Goal: Task Accomplishment & Management: Use online tool/utility

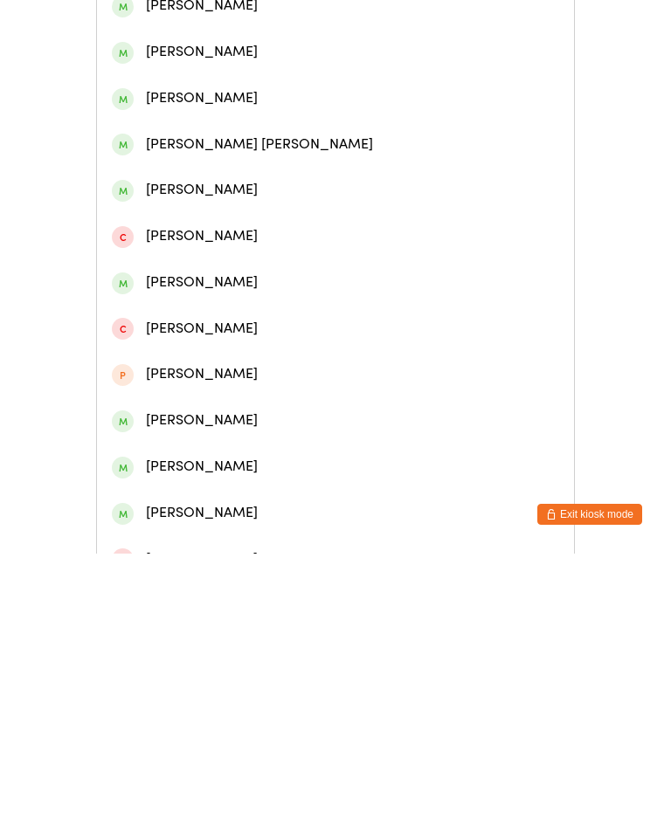
type input "[PERSON_NAME]"
click at [257, 200] on div "[PERSON_NAME]" at bounding box center [335, 194] width 447 height 24
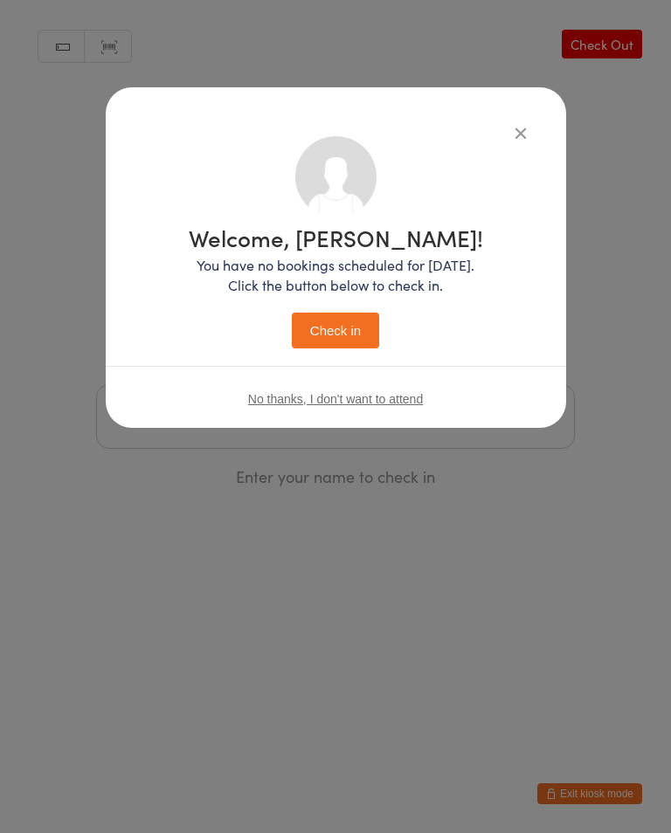
click at [324, 348] on button "Check in" at bounding box center [335, 331] width 87 height 36
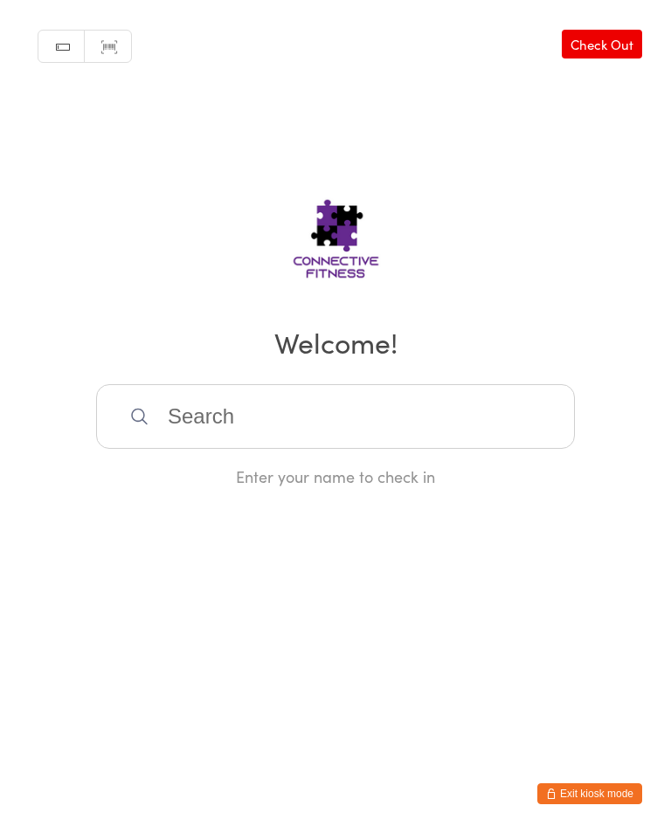
click at [491, 411] on input "search" at bounding box center [335, 416] width 478 height 65
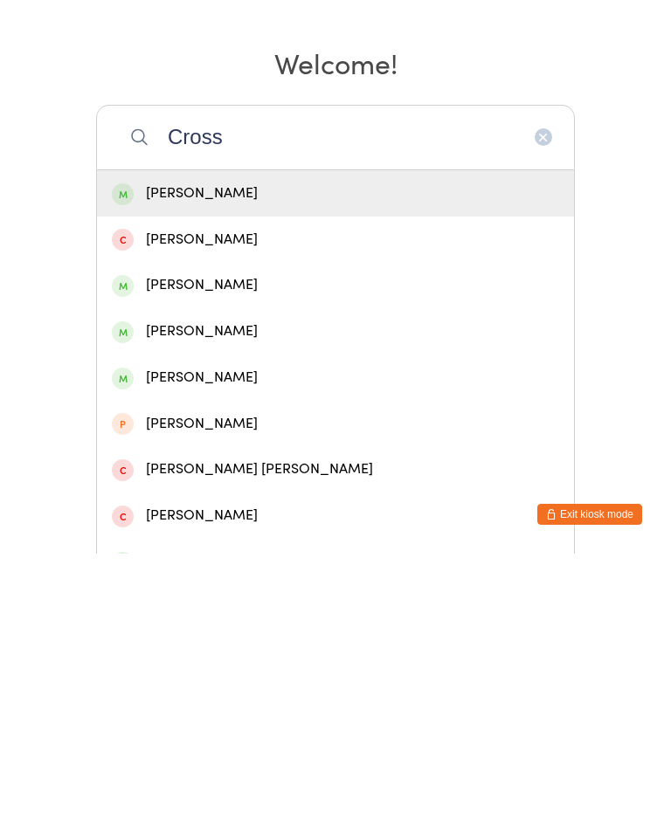
type input "Cross"
click at [340, 553] on div "[PERSON_NAME]" at bounding box center [335, 565] width 447 height 24
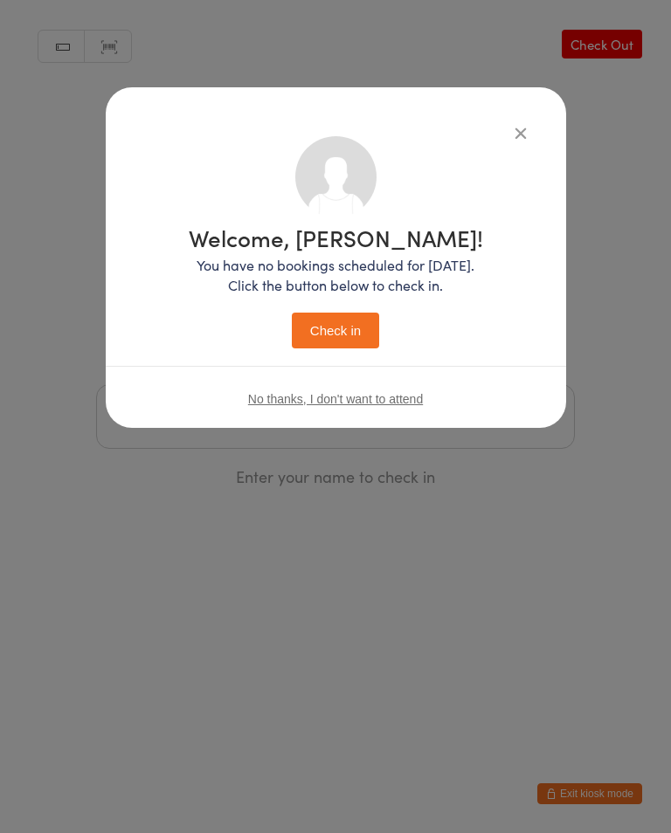
click at [362, 338] on button "Check in" at bounding box center [335, 331] width 87 height 36
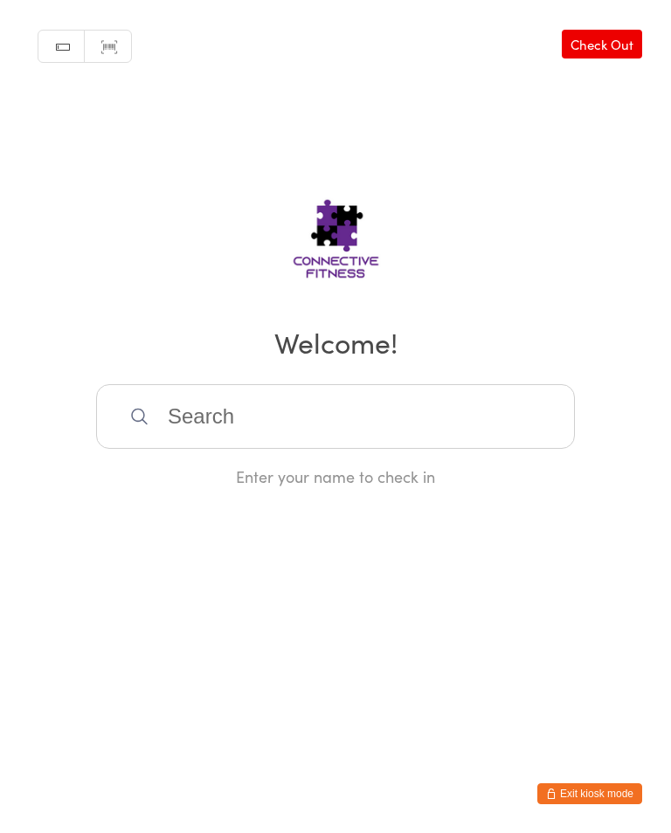
click at [251, 410] on input "search" at bounding box center [335, 416] width 478 height 65
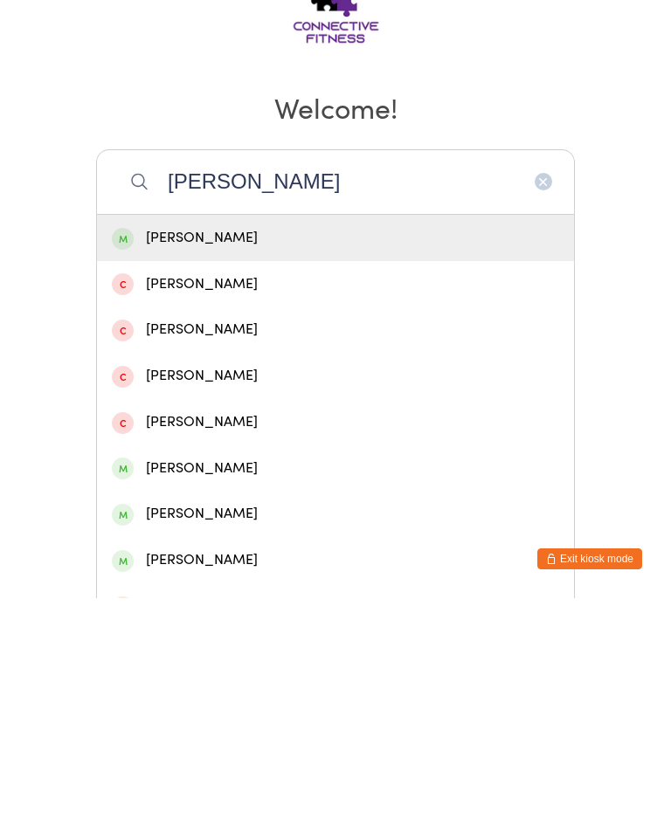
type input "[PERSON_NAME]"
click at [259, 461] on div "[PERSON_NAME]" at bounding box center [335, 473] width 447 height 24
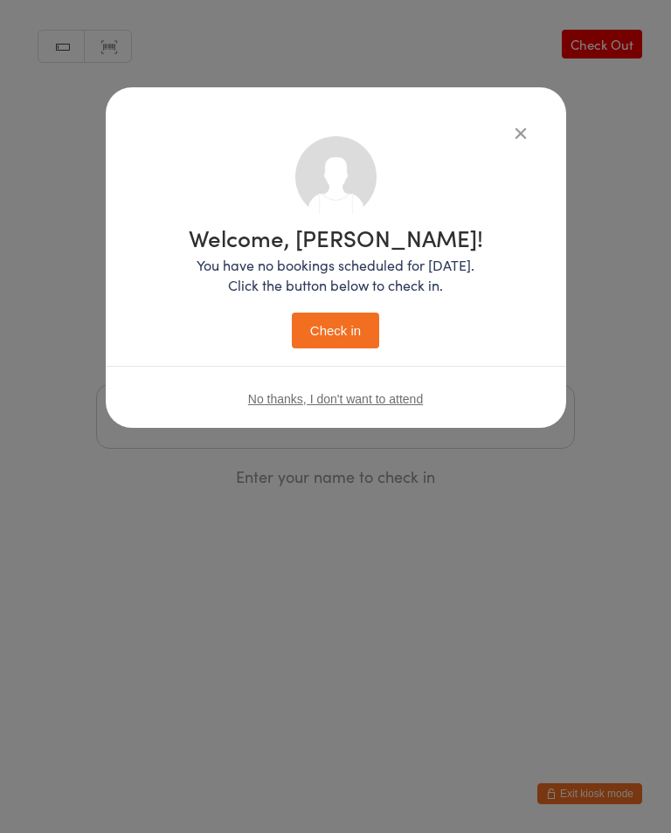
click at [347, 314] on button "Check in" at bounding box center [335, 331] width 87 height 36
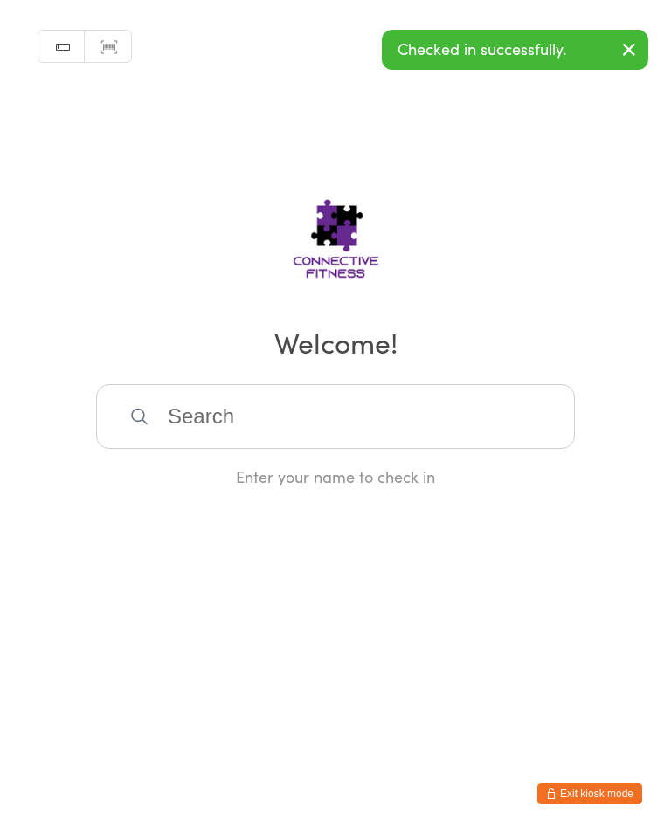
click at [272, 414] on input "search" at bounding box center [335, 416] width 478 height 65
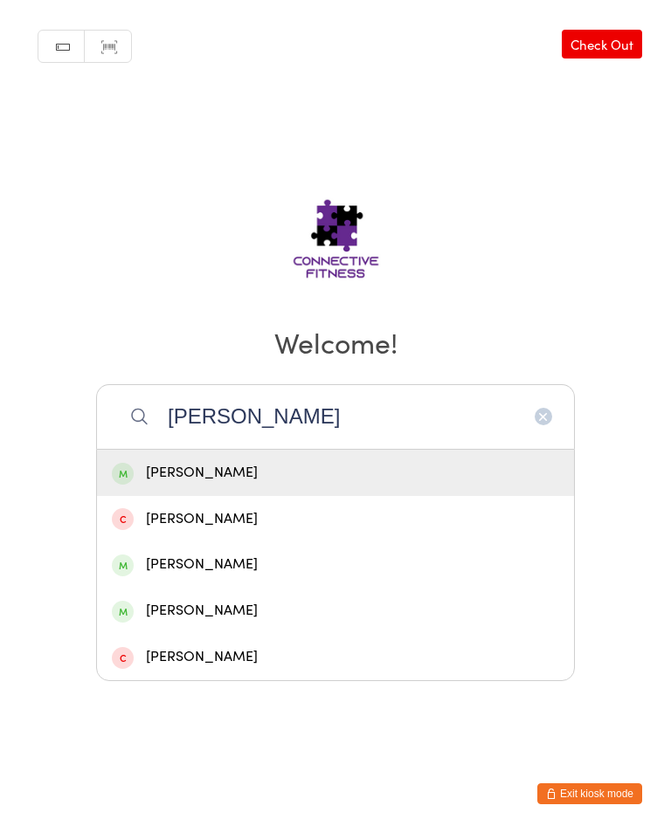
type input "[PERSON_NAME]"
click at [219, 459] on div "[PERSON_NAME]" at bounding box center [335, 473] width 477 height 46
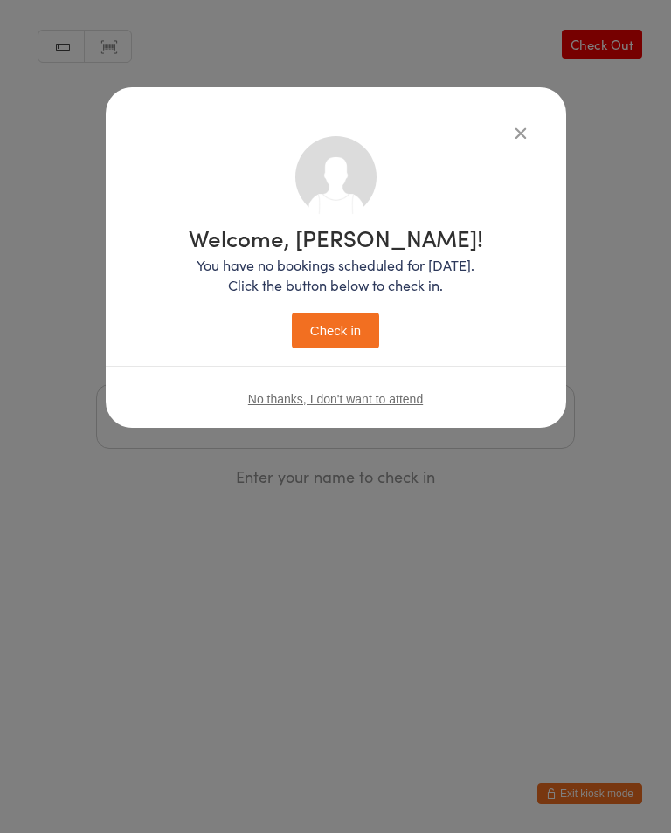
click at [345, 329] on button "Check in" at bounding box center [335, 331] width 87 height 36
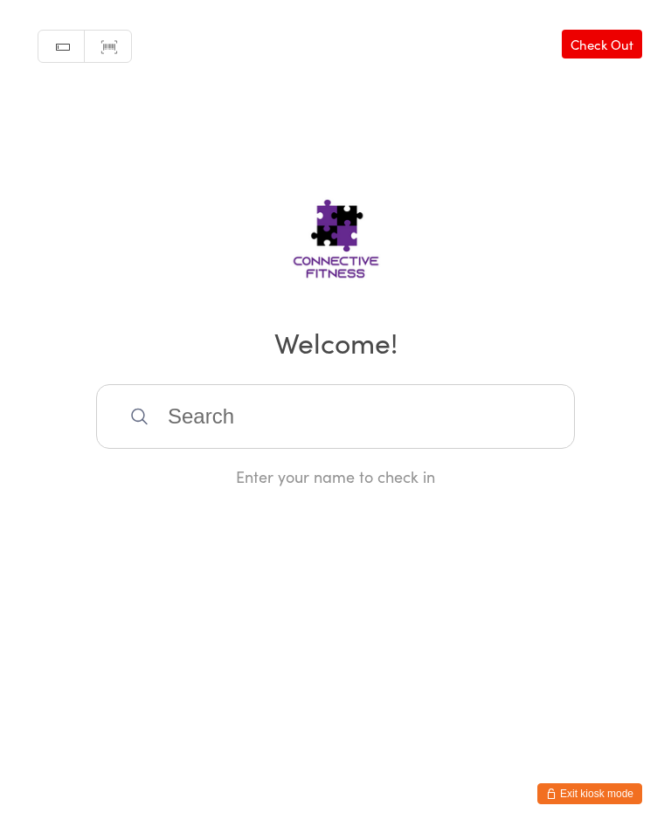
click at [433, 411] on input "search" at bounding box center [335, 416] width 478 height 65
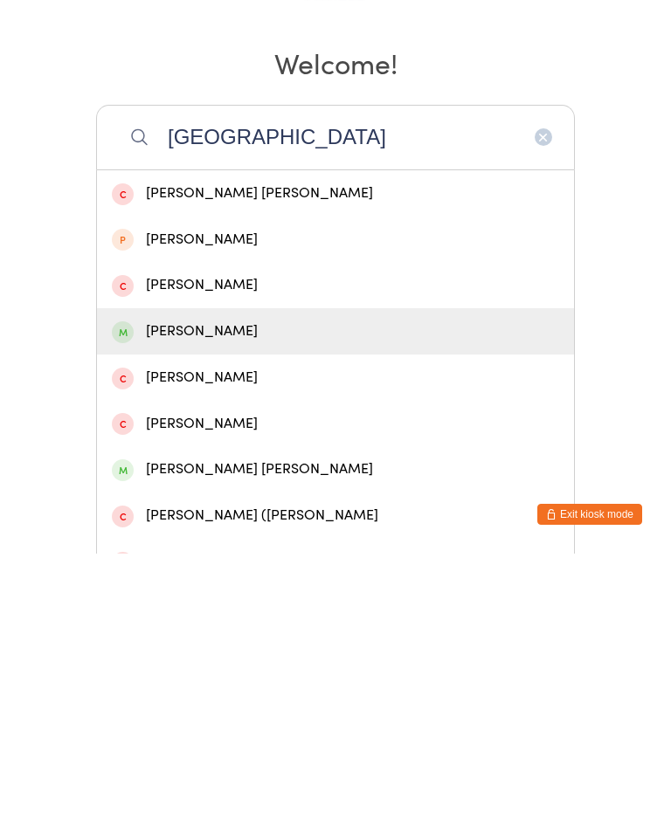
type input "[GEOGRAPHIC_DATA]"
click at [405, 588] on div "[PERSON_NAME]" at bounding box center [335, 611] width 477 height 46
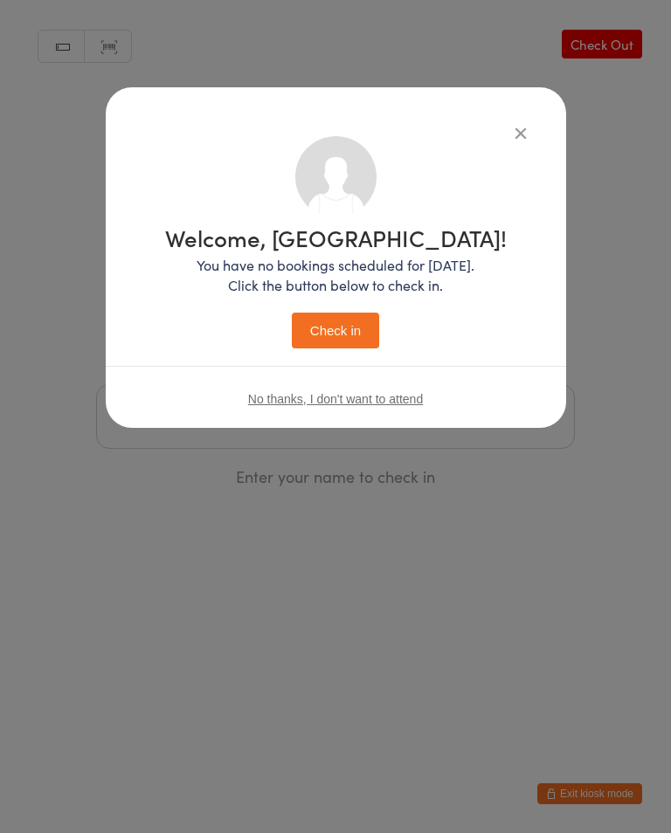
click at [357, 344] on button "Check in" at bounding box center [335, 331] width 87 height 36
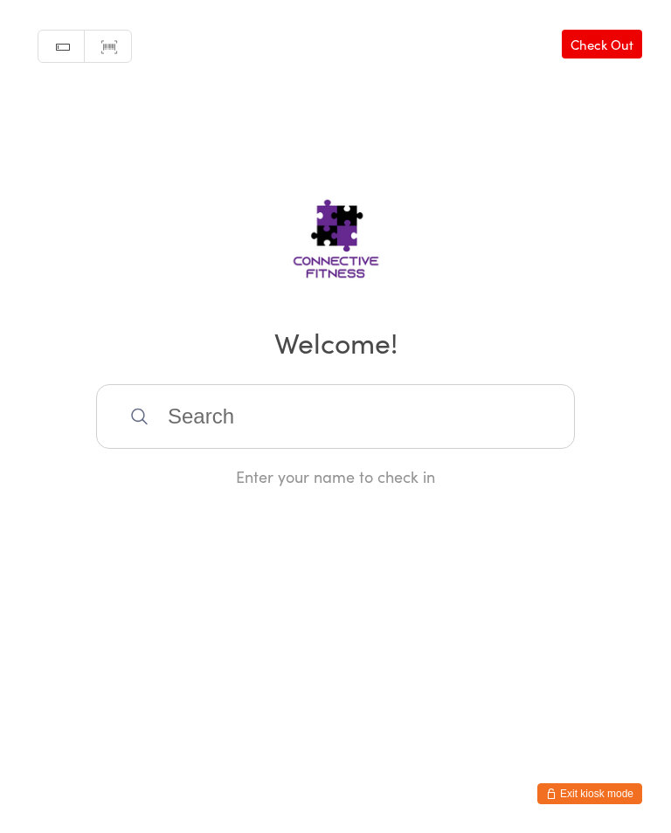
click at [485, 423] on input "search" at bounding box center [335, 416] width 478 height 65
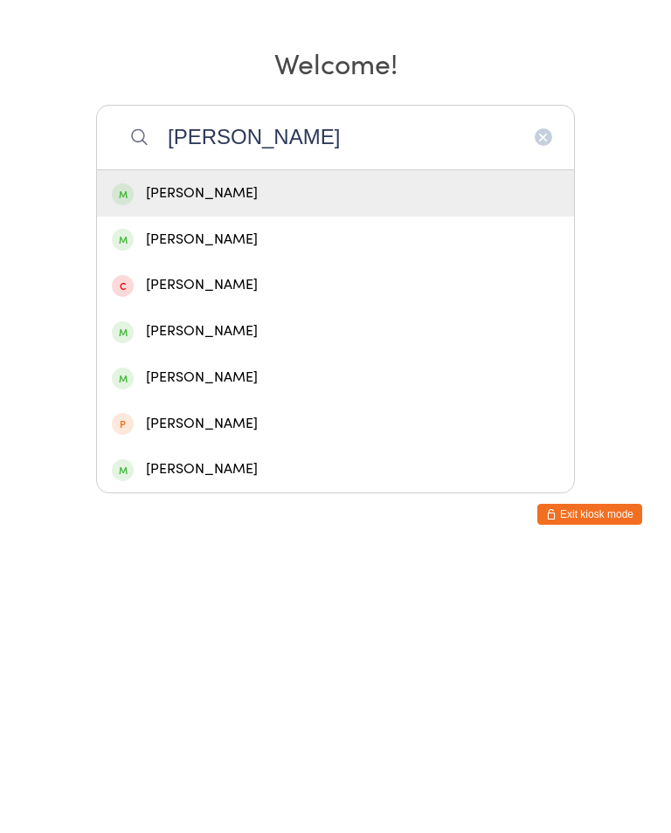
type input "[PERSON_NAME]"
click at [345, 461] on div "[PERSON_NAME]" at bounding box center [335, 473] width 447 height 24
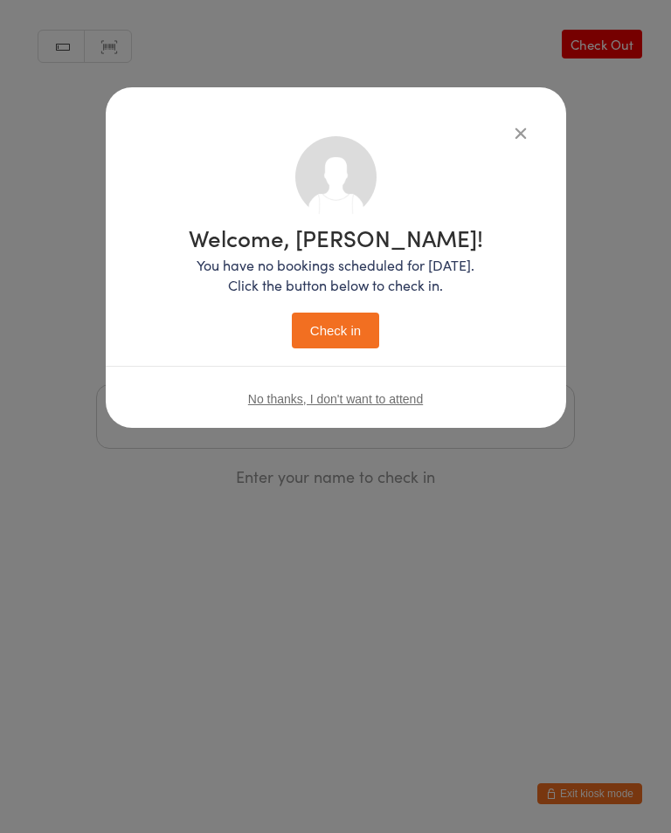
click at [357, 334] on button "Check in" at bounding box center [335, 331] width 87 height 36
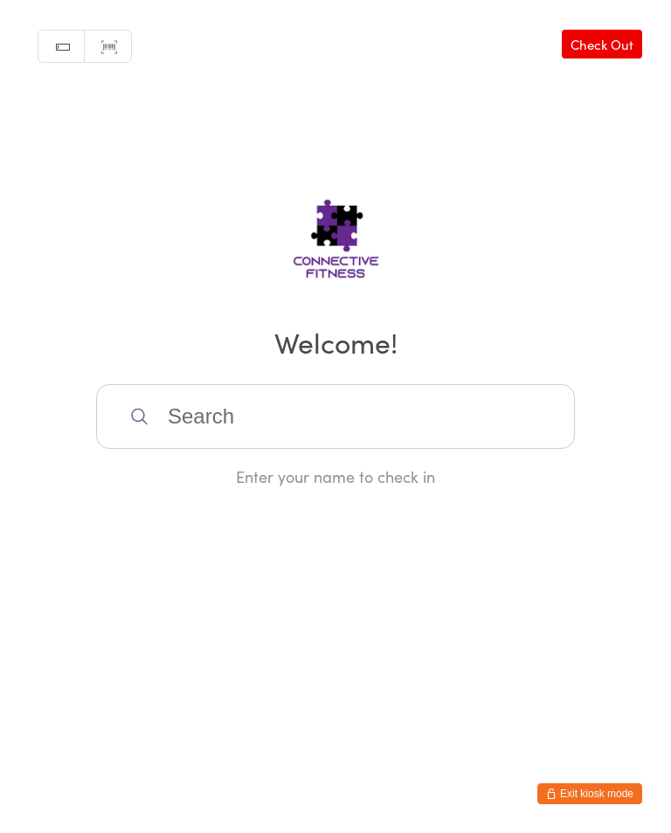
click at [457, 425] on input "search" at bounding box center [335, 416] width 478 height 65
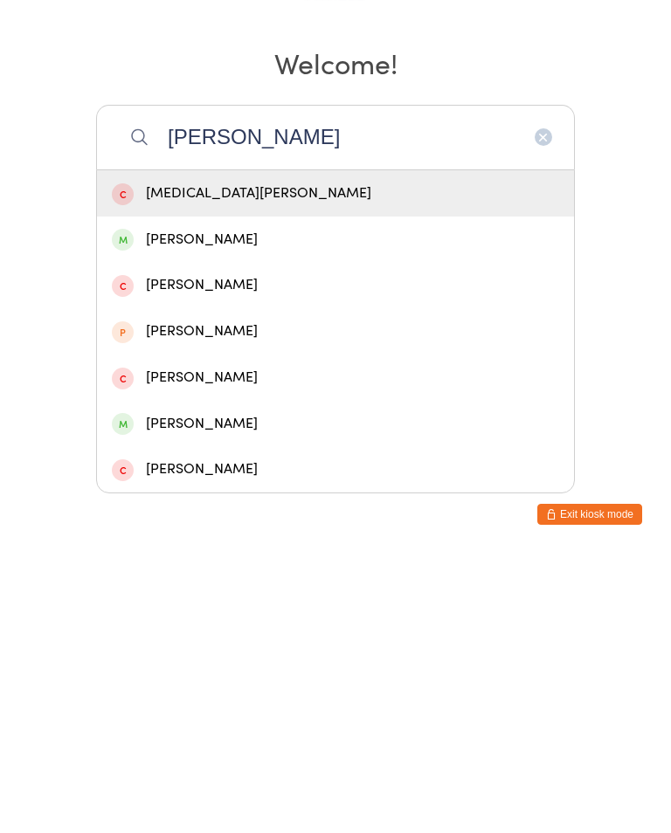
type input "[PERSON_NAME]"
click at [289, 507] on div "[PERSON_NAME]" at bounding box center [335, 519] width 447 height 24
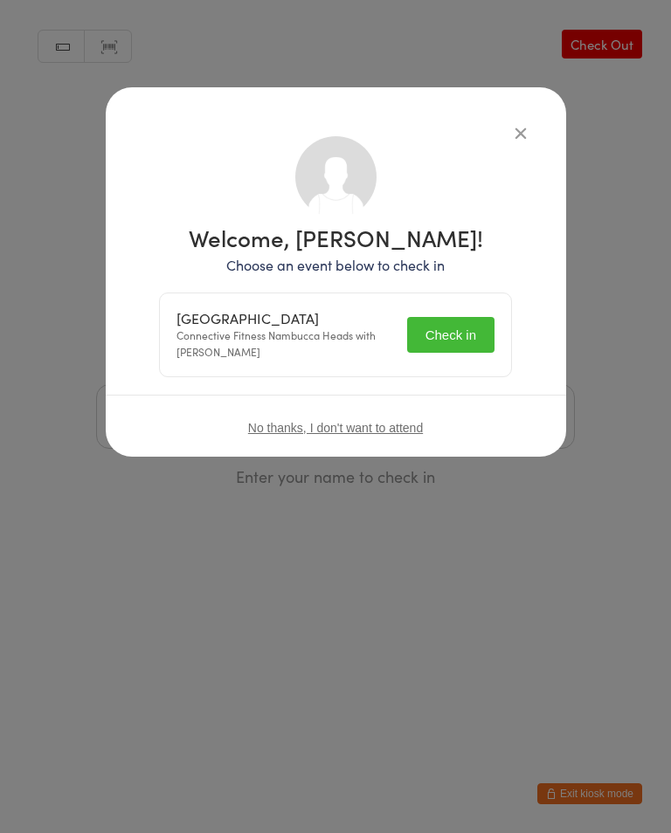
click at [441, 320] on button "Check in" at bounding box center [450, 335] width 87 height 36
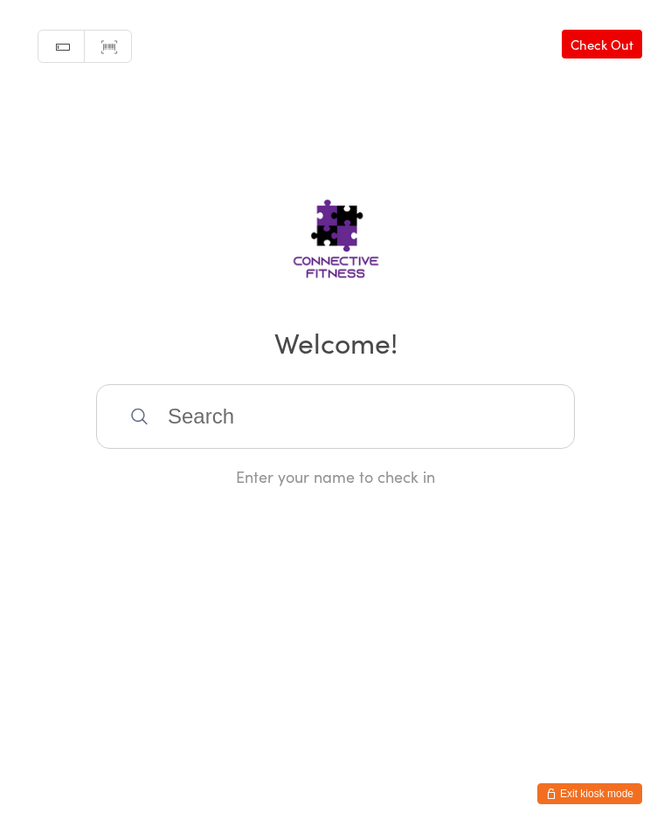
click at [418, 430] on input "search" at bounding box center [335, 416] width 478 height 65
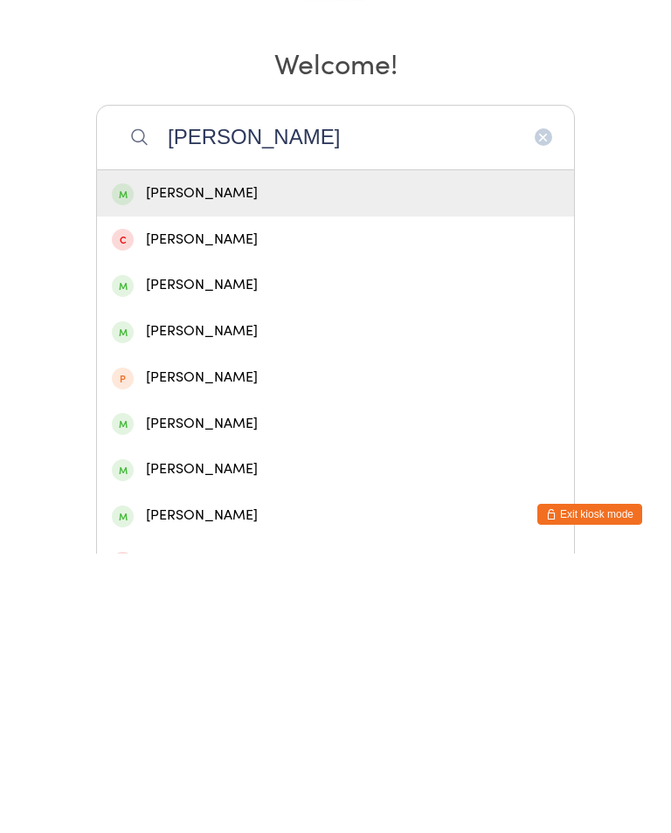
type input "[PERSON_NAME]"
click at [285, 450] on div "[PERSON_NAME]" at bounding box center [335, 473] width 477 height 46
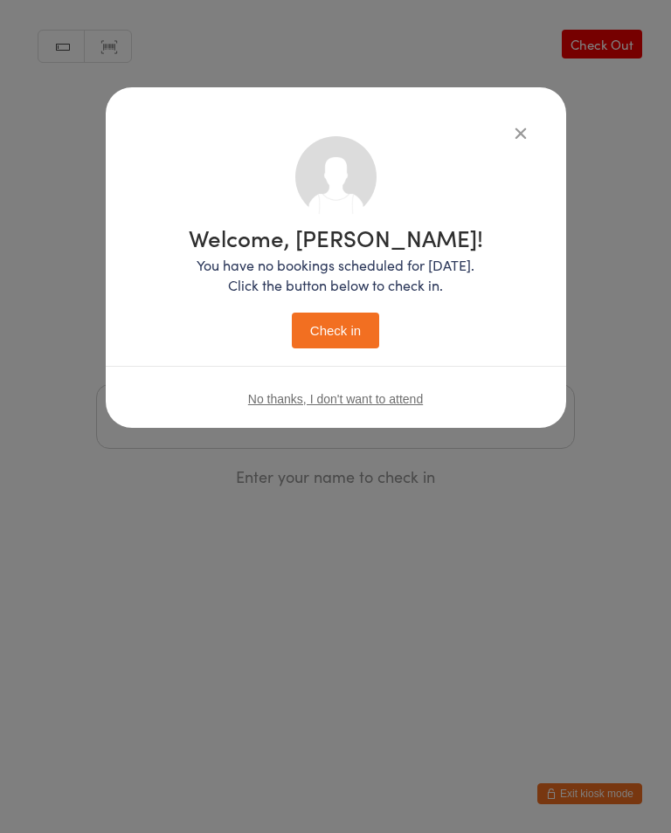
click at [351, 341] on button "Check in" at bounding box center [335, 331] width 87 height 36
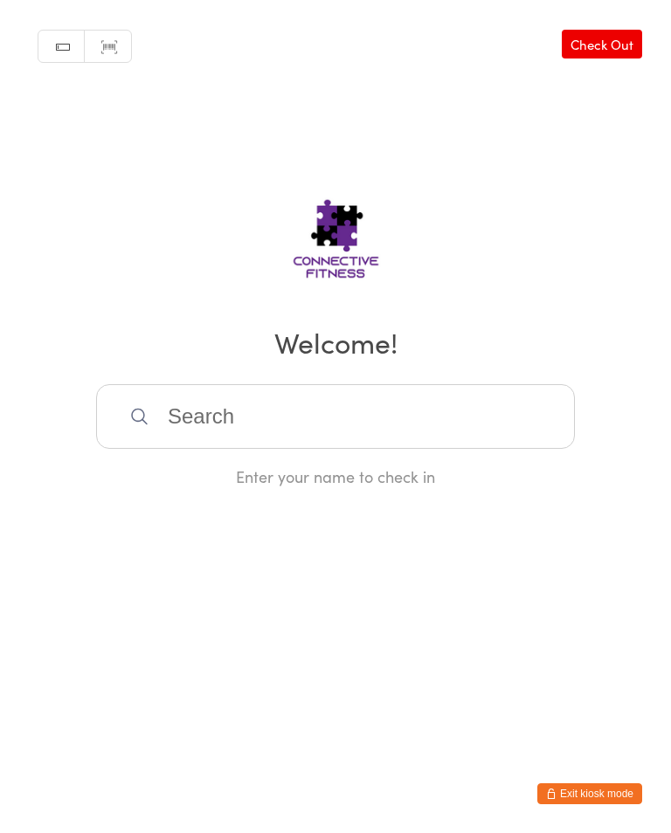
click at [239, 418] on input "search" at bounding box center [335, 416] width 478 height 65
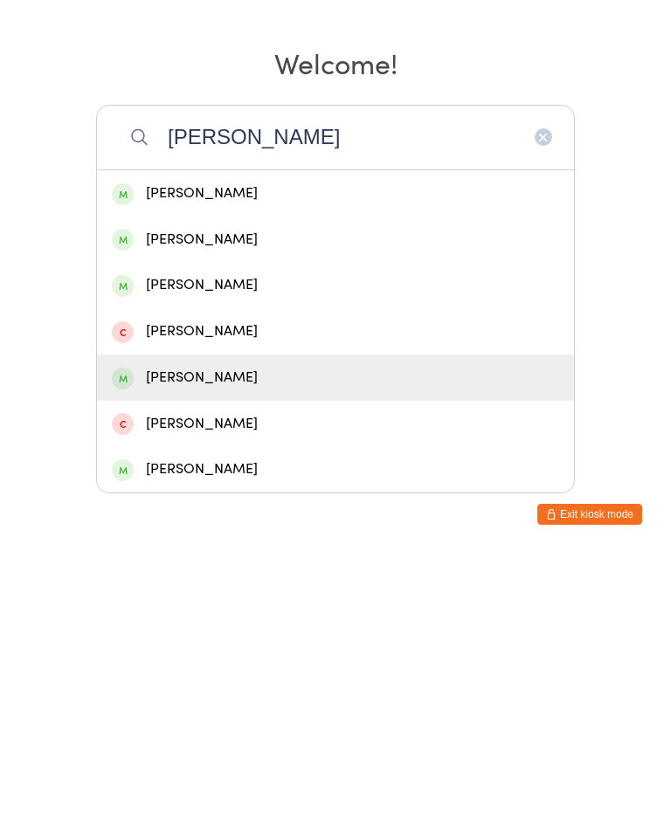
type input "[PERSON_NAME]"
click at [252, 645] on div "[PERSON_NAME]" at bounding box center [335, 657] width 447 height 24
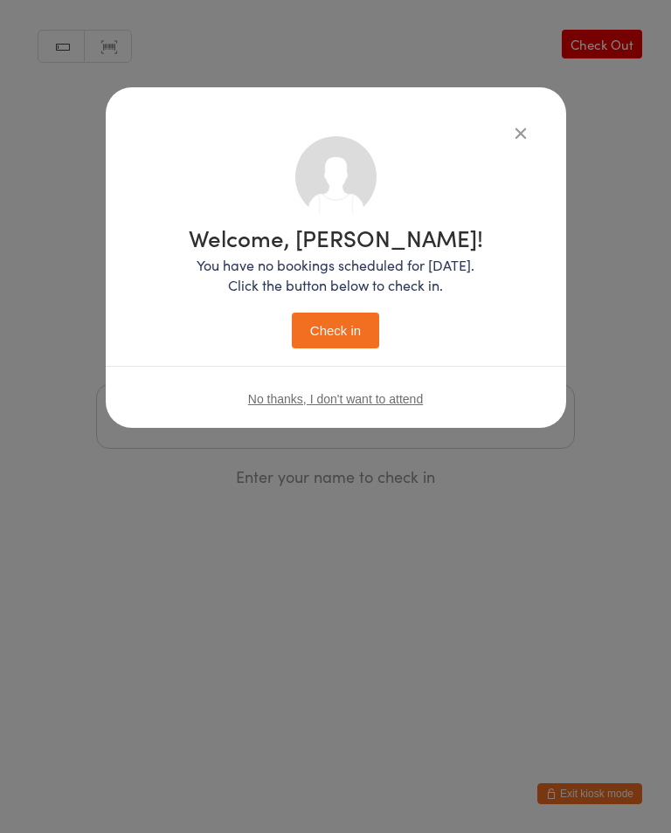
click at [350, 342] on button "Check in" at bounding box center [335, 331] width 87 height 36
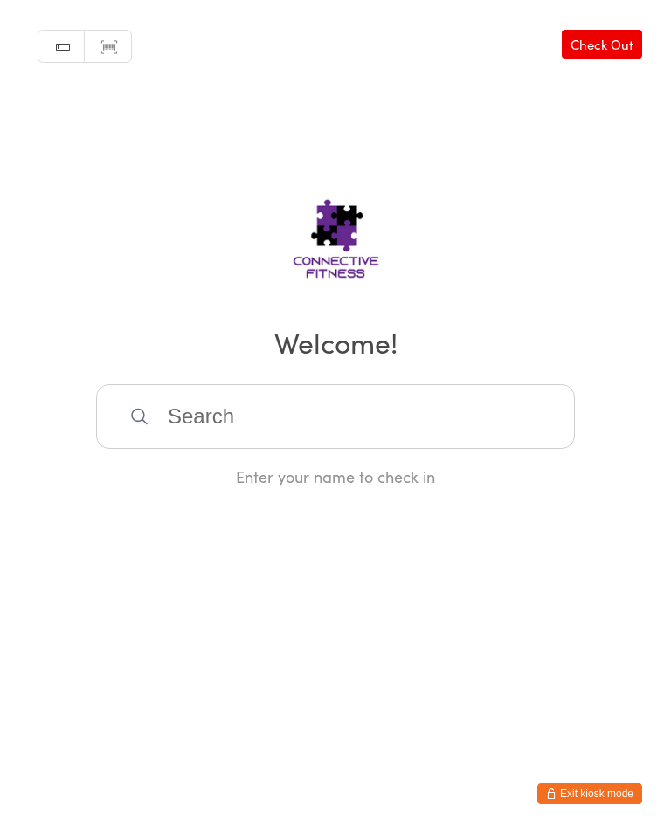
click at [264, 406] on input "search" at bounding box center [335, 416] width 478 height 65
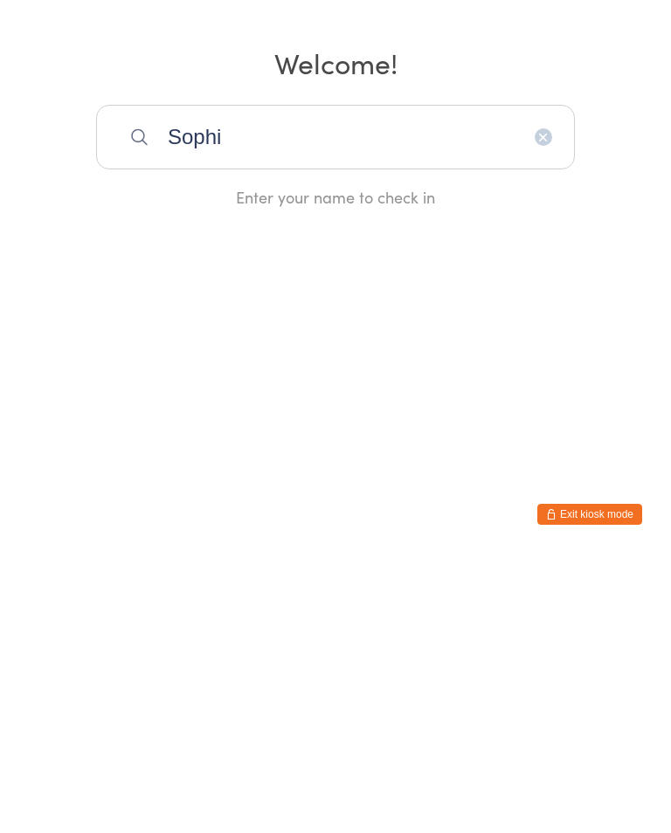
type input "[PERSON_NAME]"
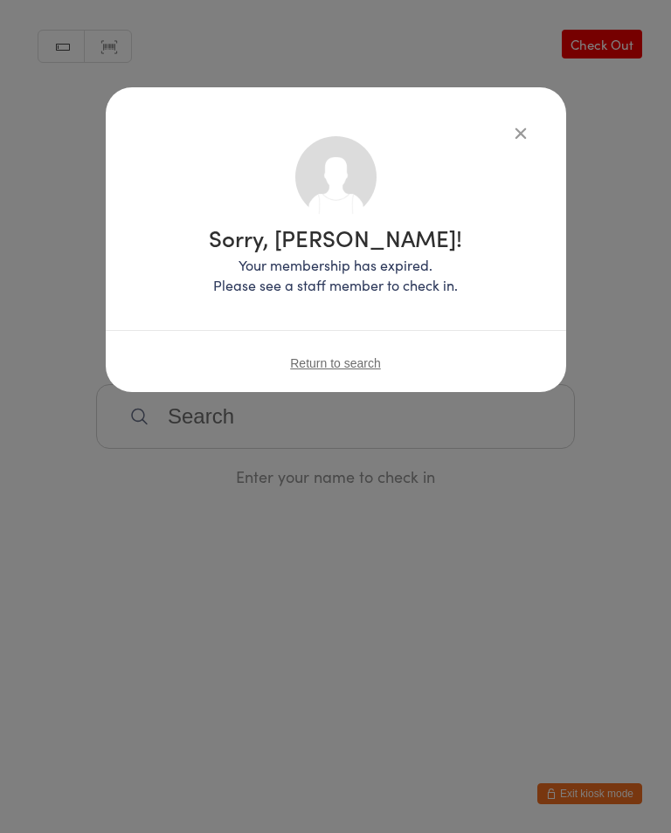
click at [527, 139] on button "button" at bounding box center [520, 132] width 21 height 21
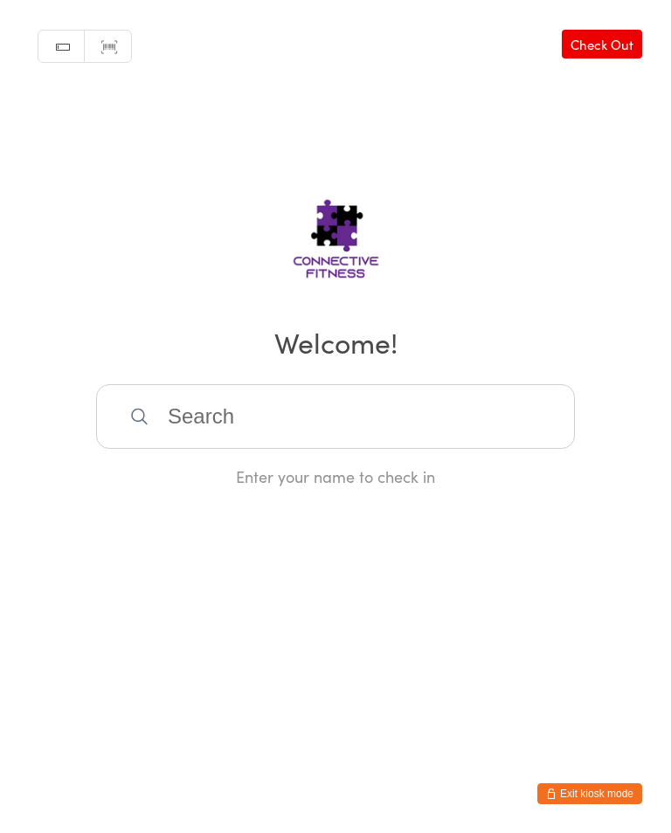
click at [520, 133] on div "Manual search Scanner input Check Out Welcome! Enter your name to check in" at bounding box center [335, 243] width 671 height 487
click at [259, 403] on input "search" at bounding box center [335, 416] width 478 height 65
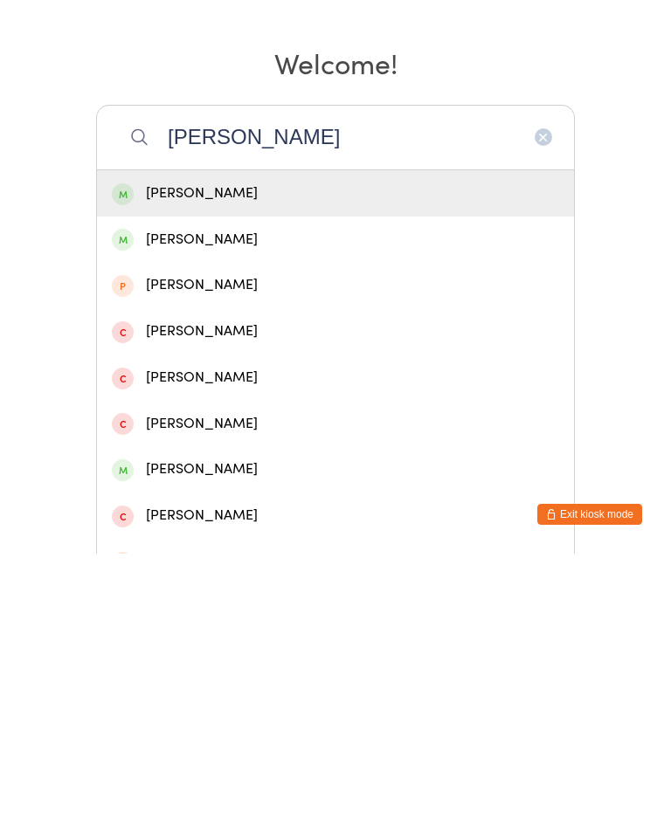
type input "[PERSON_NAME]"
click at [315, 461] on div "[PERSON_NAME]" at bounding box center [335, 473] width 447 height 24
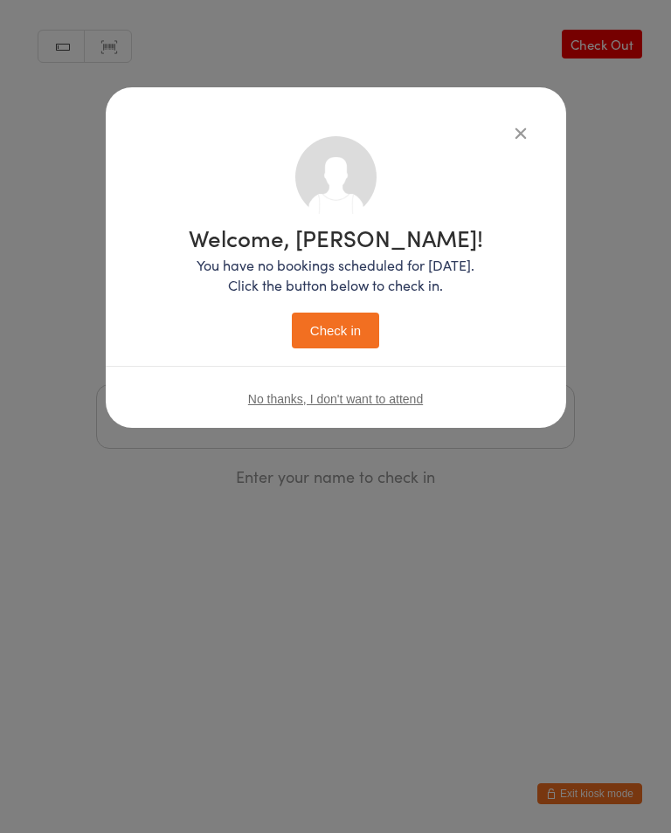
click at [342, 339] on button "Check in" at bounding box center [335, 331] width 87 height 36
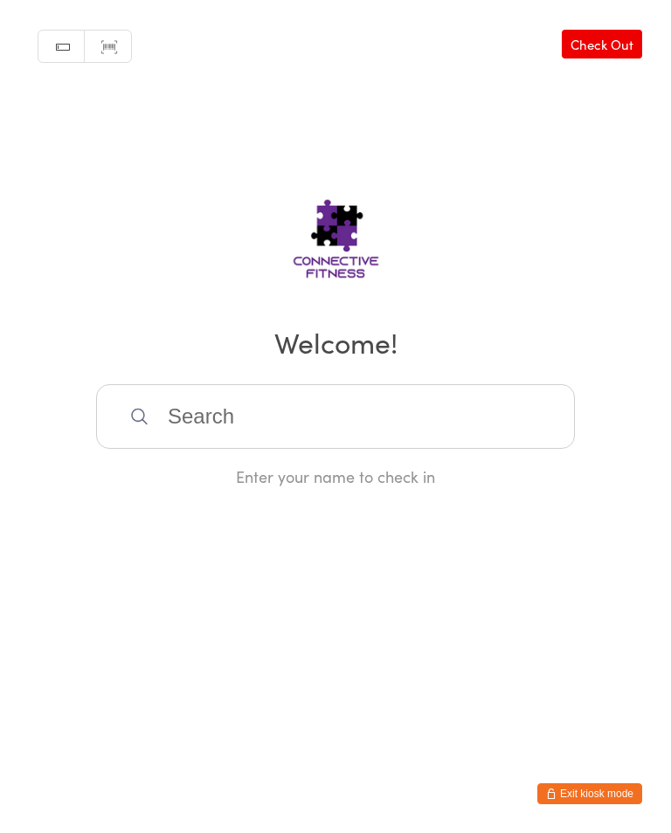
click at [292, 442] on input "search" at bounding box center [335, 416] width 478 height 65
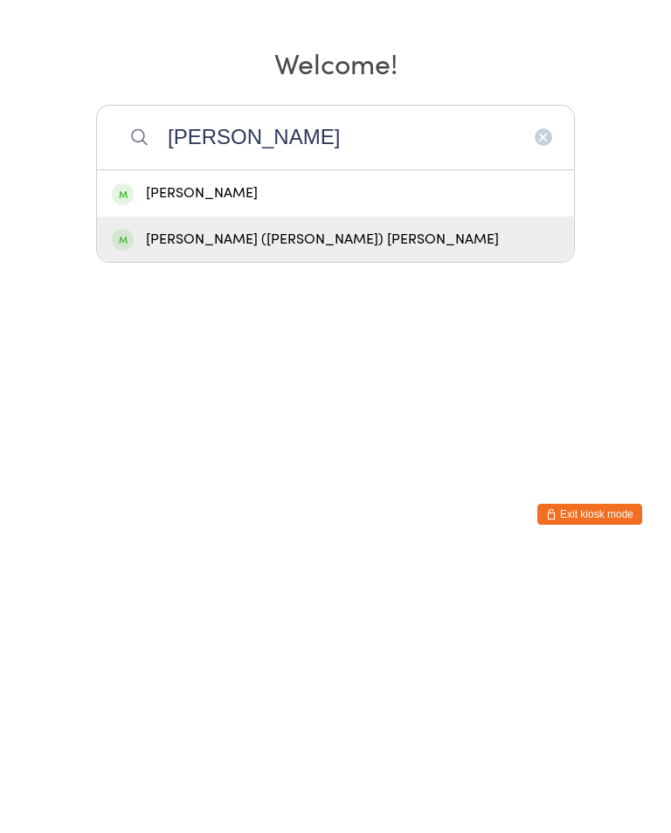
type input "[PERSON_NAME]"
click at [317, 496] on div "[PERSON_NAME] ([PERSON_NAME]) [PERSON_NAME]" at bounding box center [335, 519] width 477 height 46
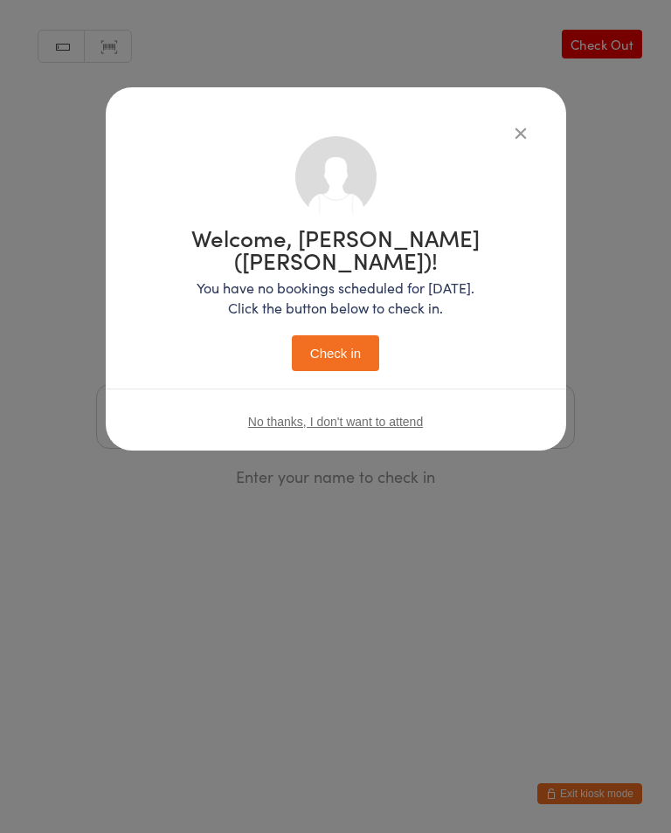
click at [344, 342] on button "Check in" at bounding box center [335, 353] width 87 height 36
